Goal: Find contact information: Find contact information

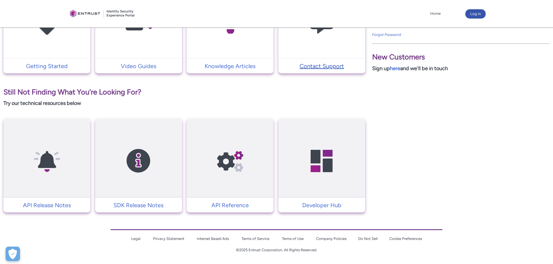
click at [319, 66] on p "Contact Support" at bounding box center [321, 66] width 81 height 9
